Goal: Navigation & Orientation: Find specific page/section

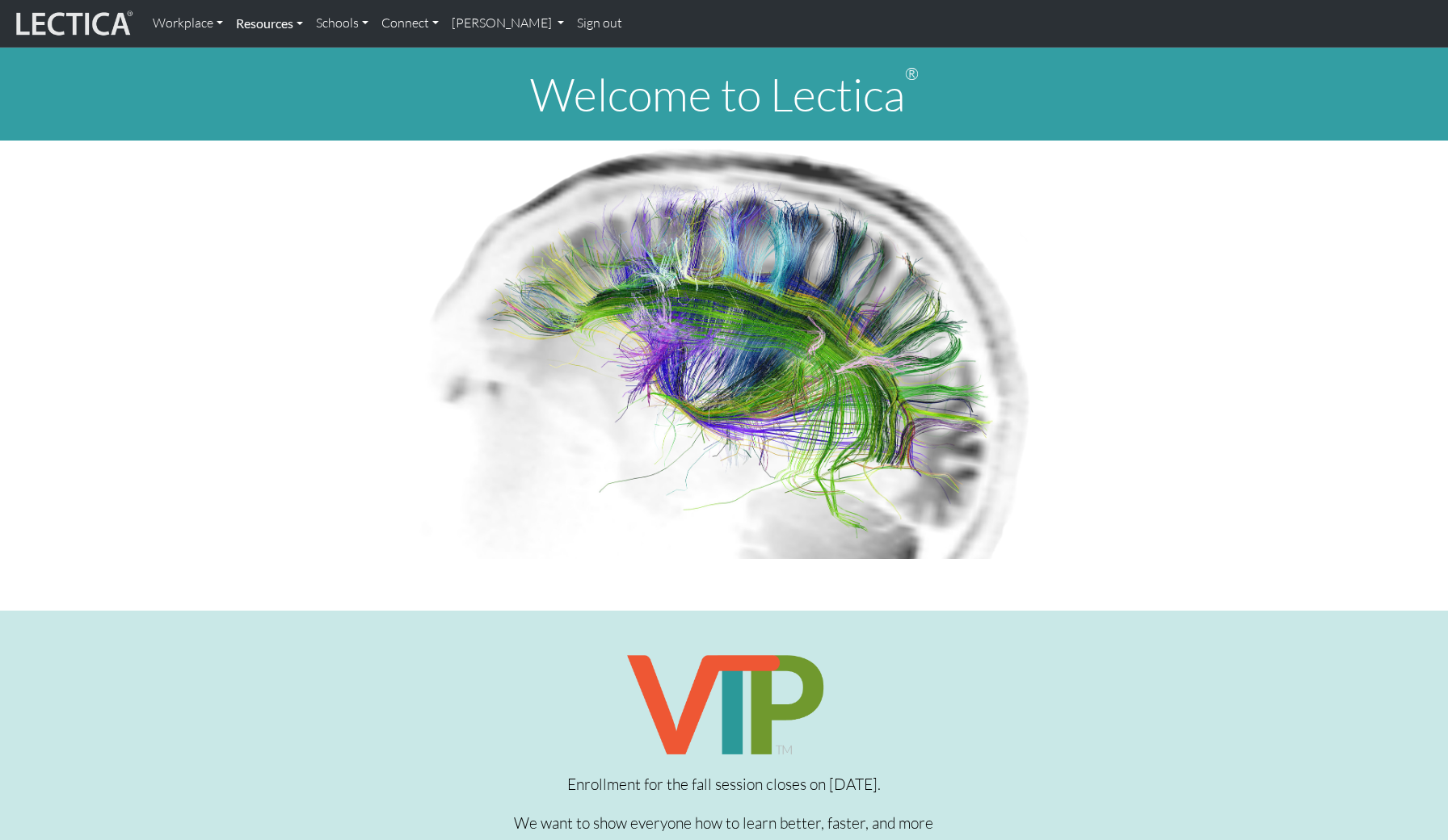
click at [286, 24] on link "Resources" at bounding box center [269, 23] width 80 height 34
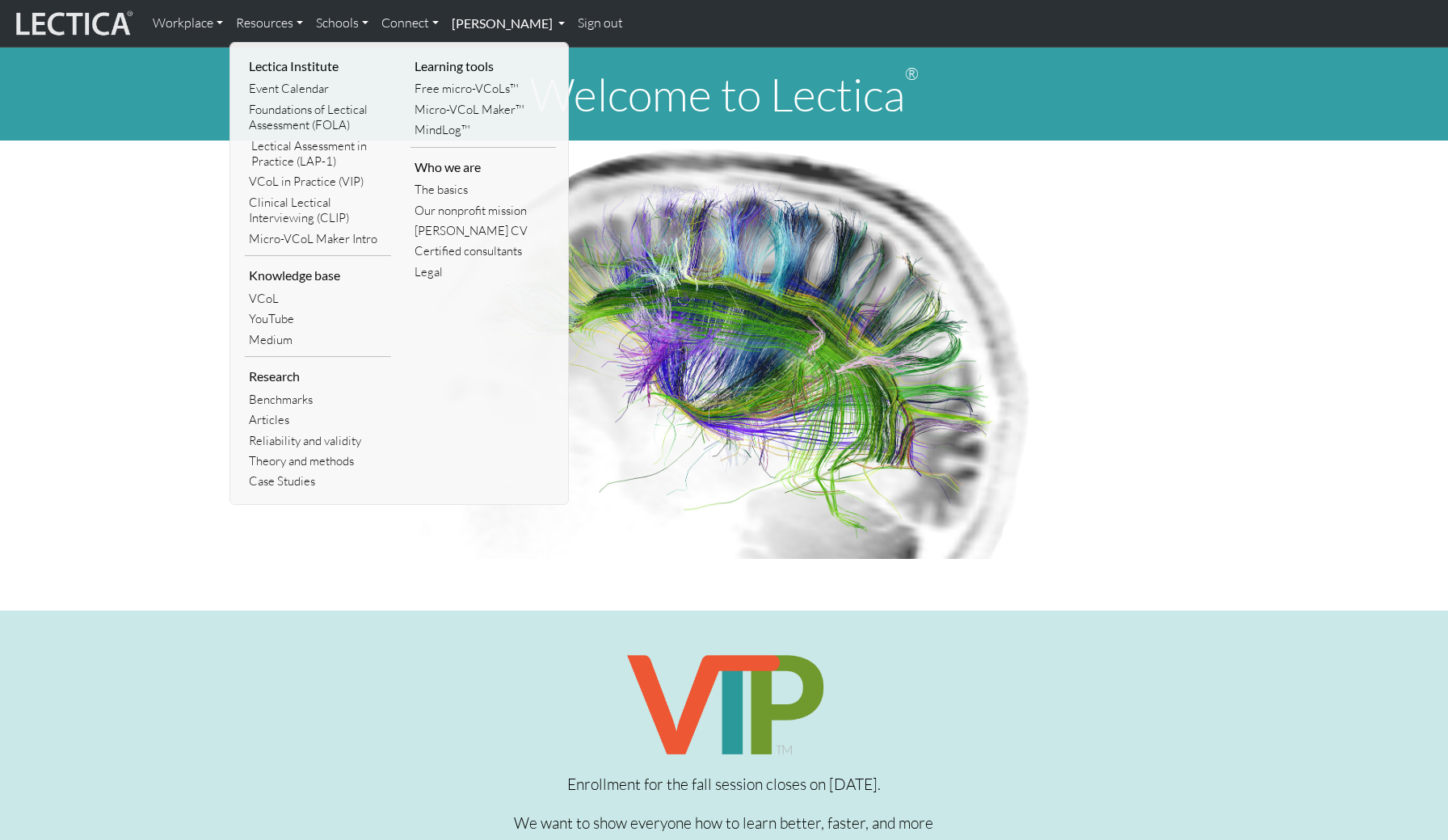
click at [478, 18] on link "[PERSON_NAME]" at bounding box center [509, 23] width 126 height 34
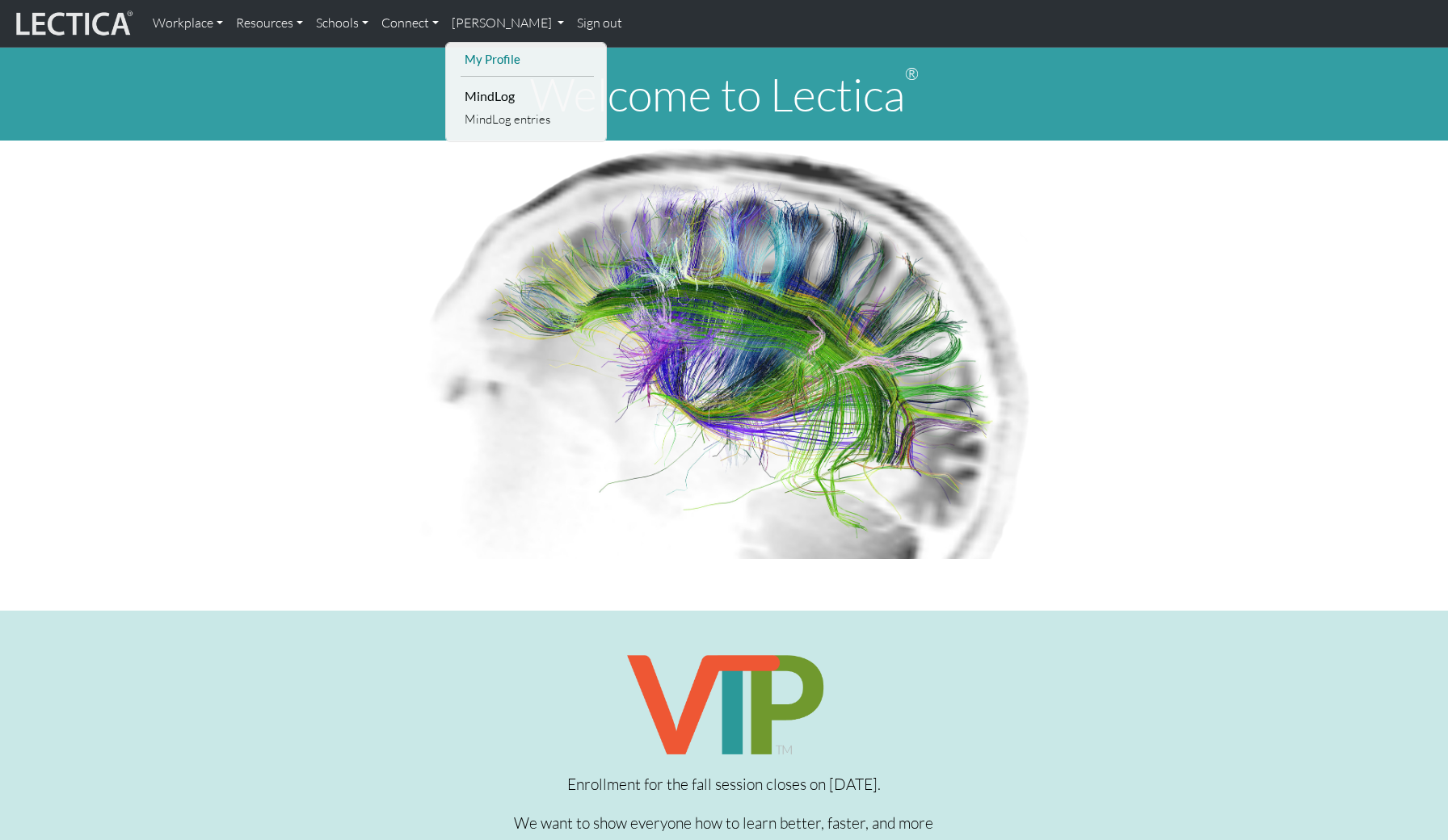
click at [489, 52] on link "My Profile" at bounding box center [527, 60] width 133 height 20
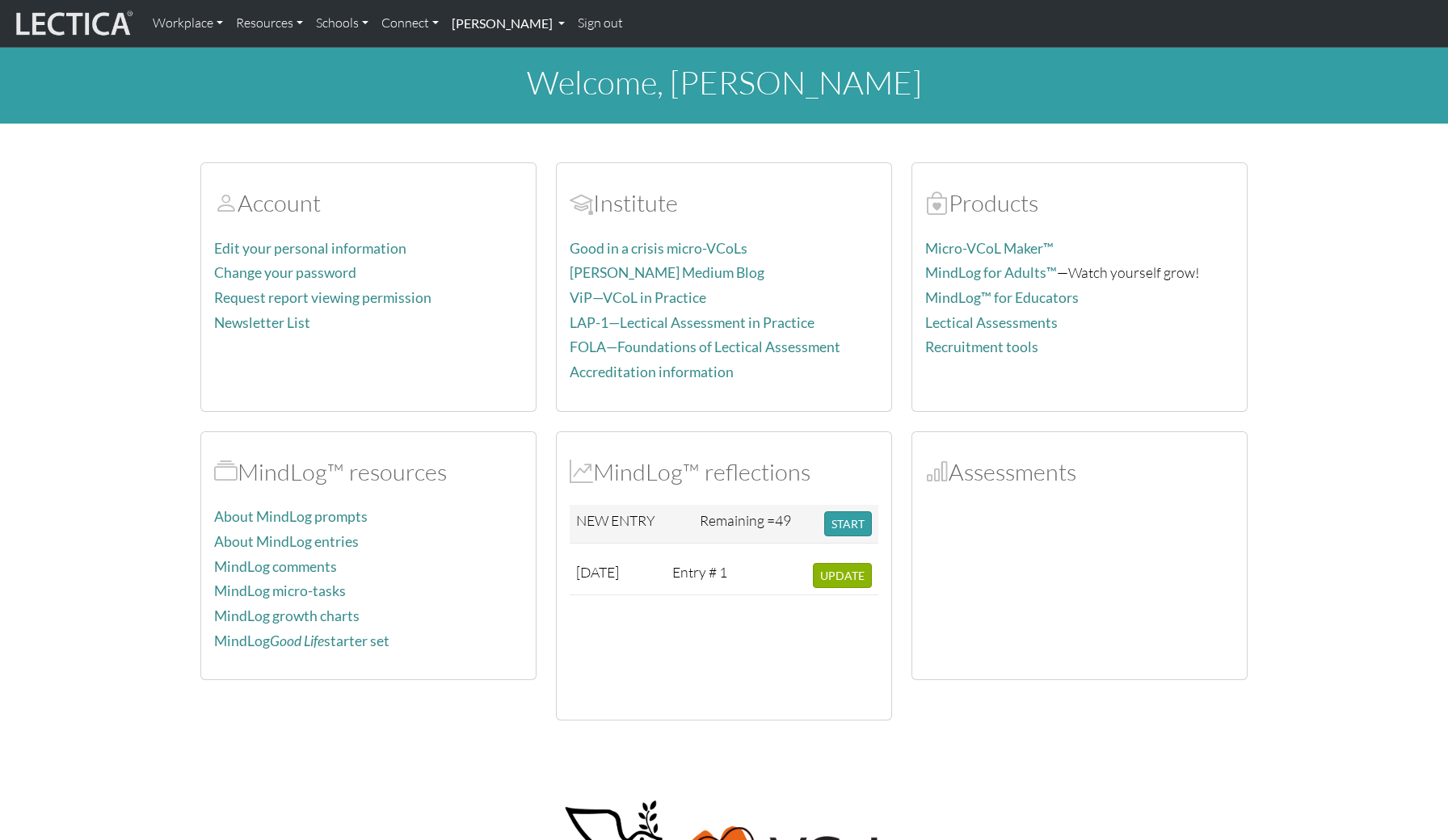
click at [511, 11] on link "[PERSON_NAME]" at bounding box center [509, 23] width 126 height 34
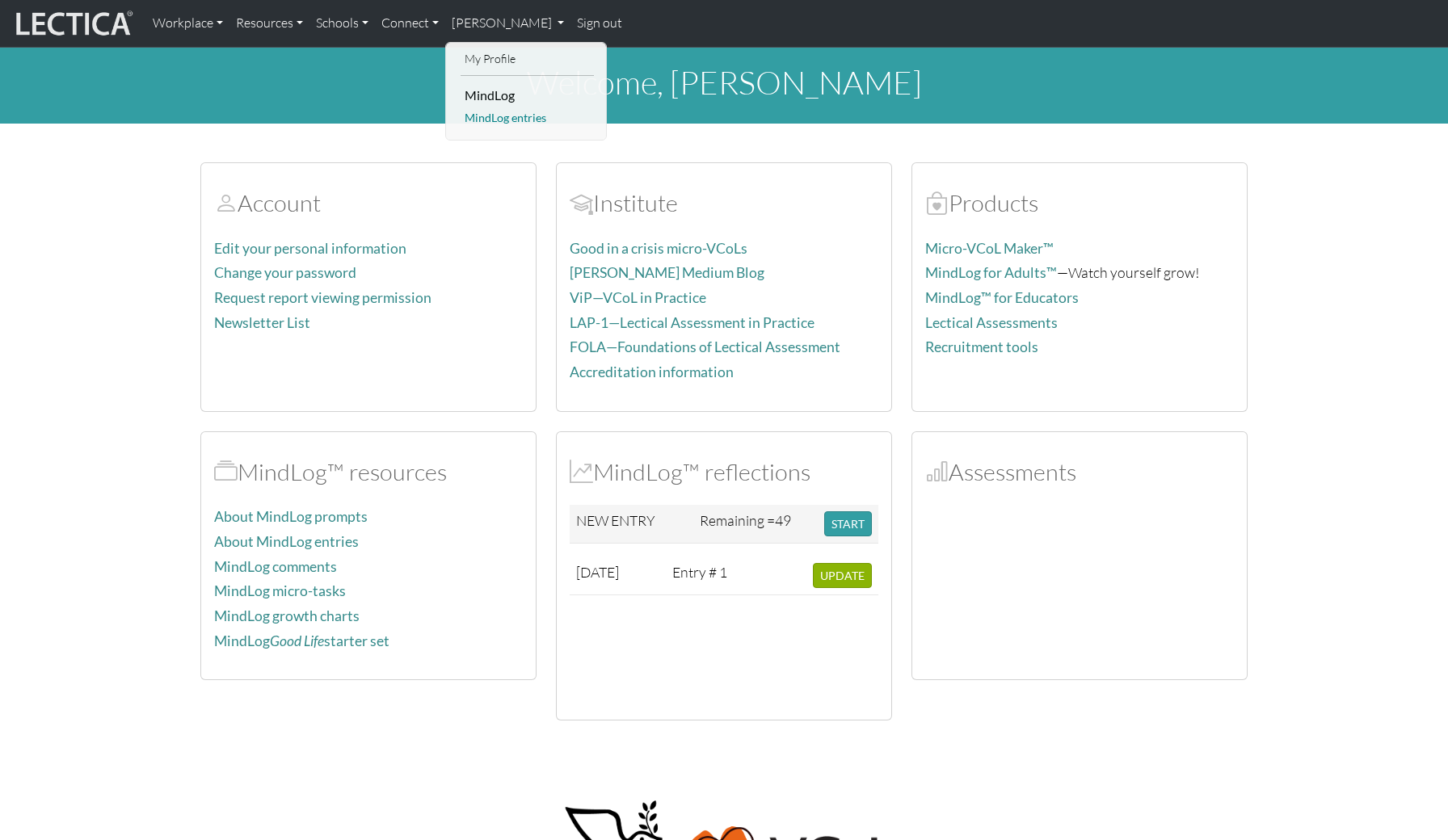
click at [505, 117] on link "MindLog entries" at bounding box center [527, 118] width 133 height 20
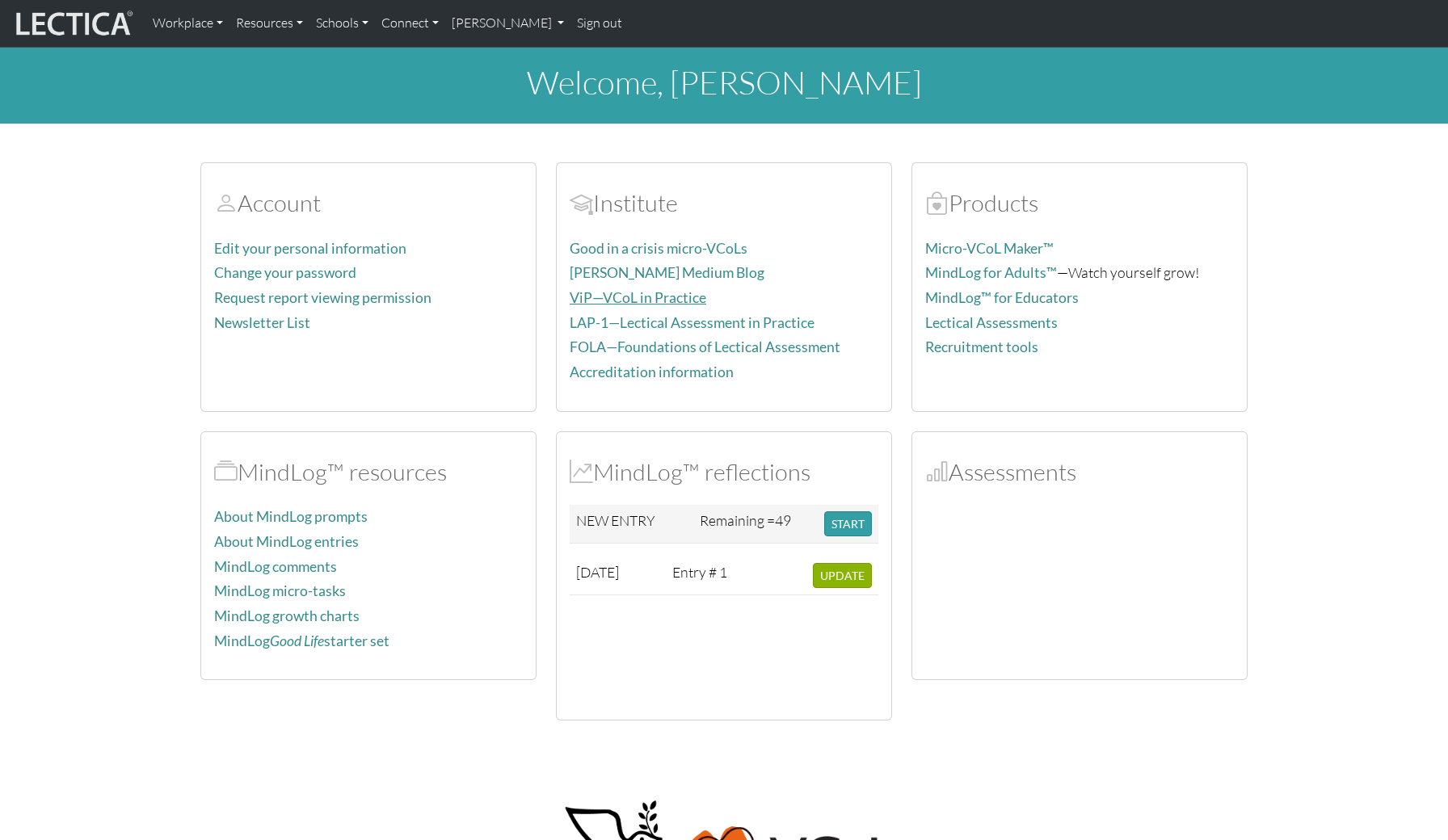
click at [609, 300] on link "ViP—VCoL in Practice" at bounding box center [638, 298] width 137 height 17
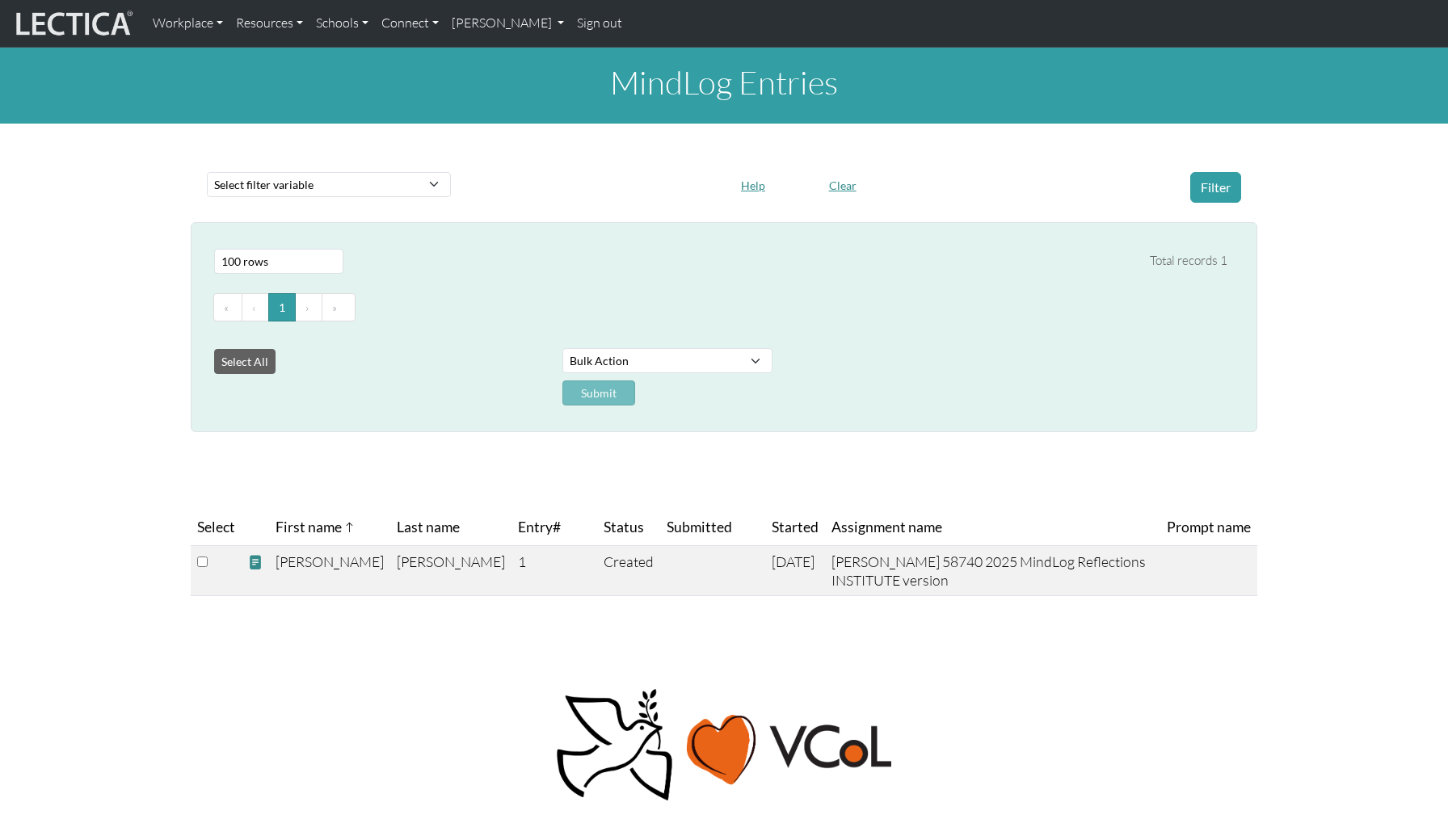
select select "100"
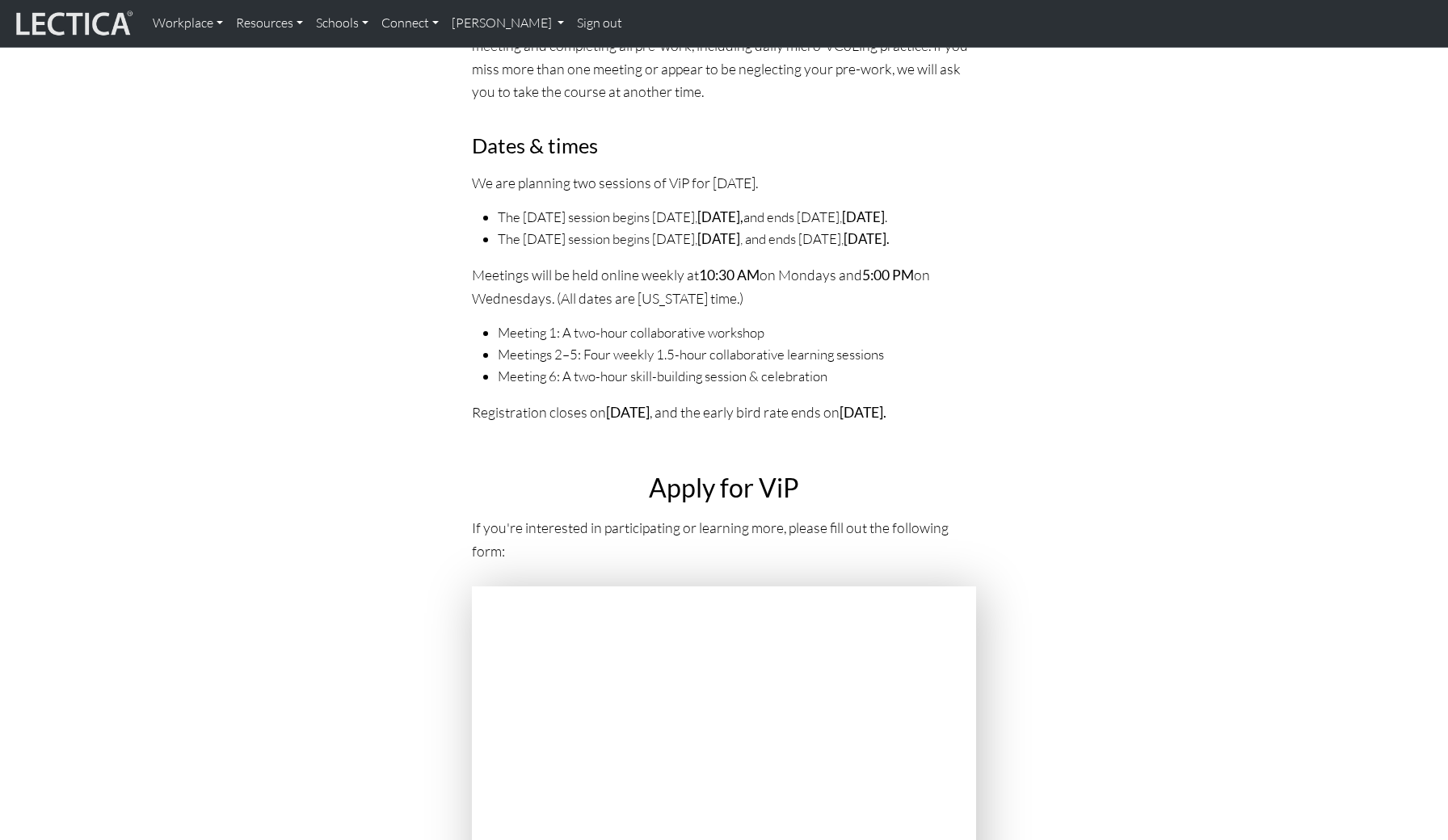
scroll to position [5636, 0]
